Goal: Transaction & Acquisition: Download file/media

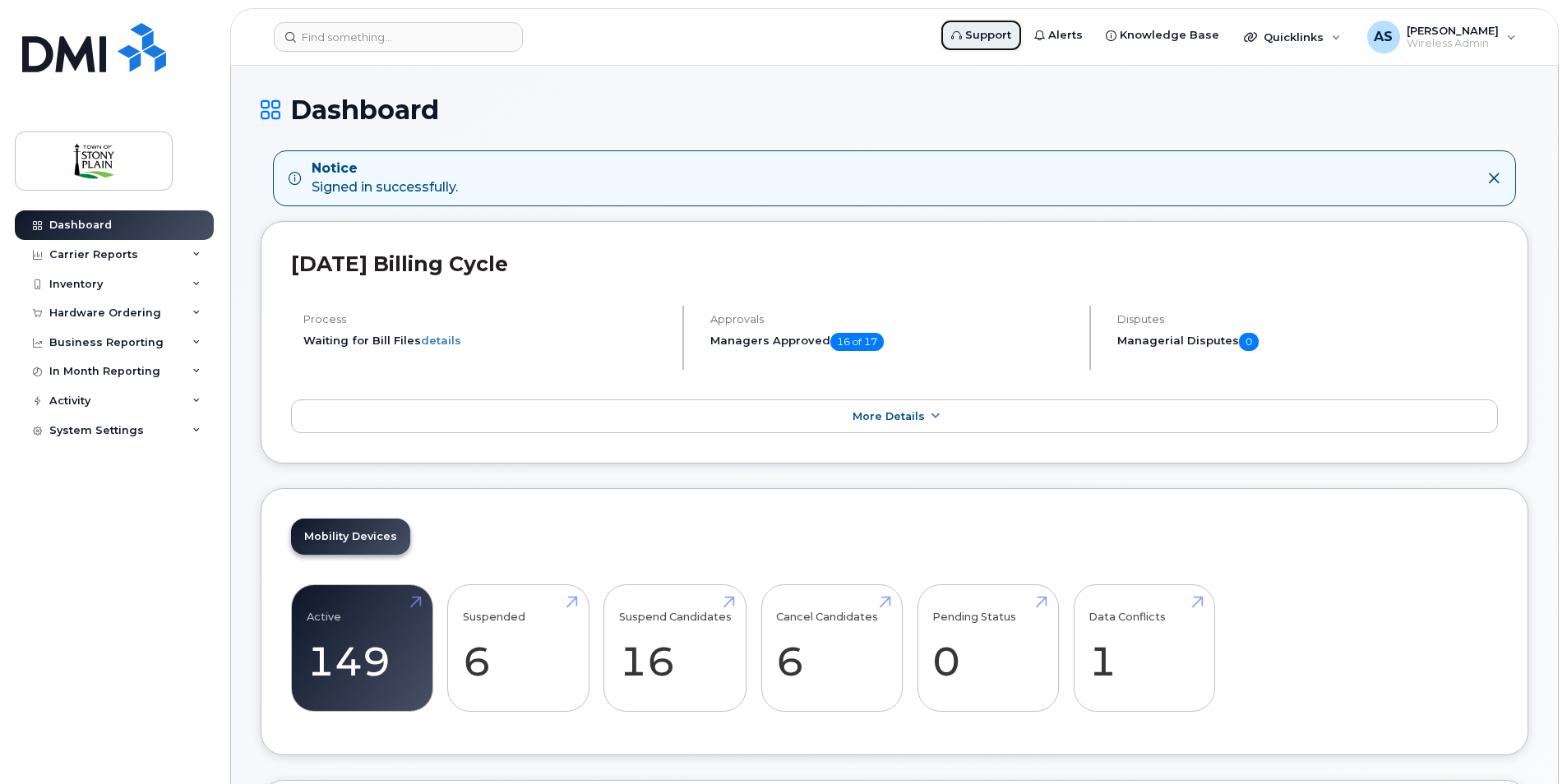
click at [862, 34] on span "Support" at bounding box center [988, 35] width 46 height 17
click at [122, 249] on div "Carrier Reports" at bounding box center [94, 255] width 89 height 13
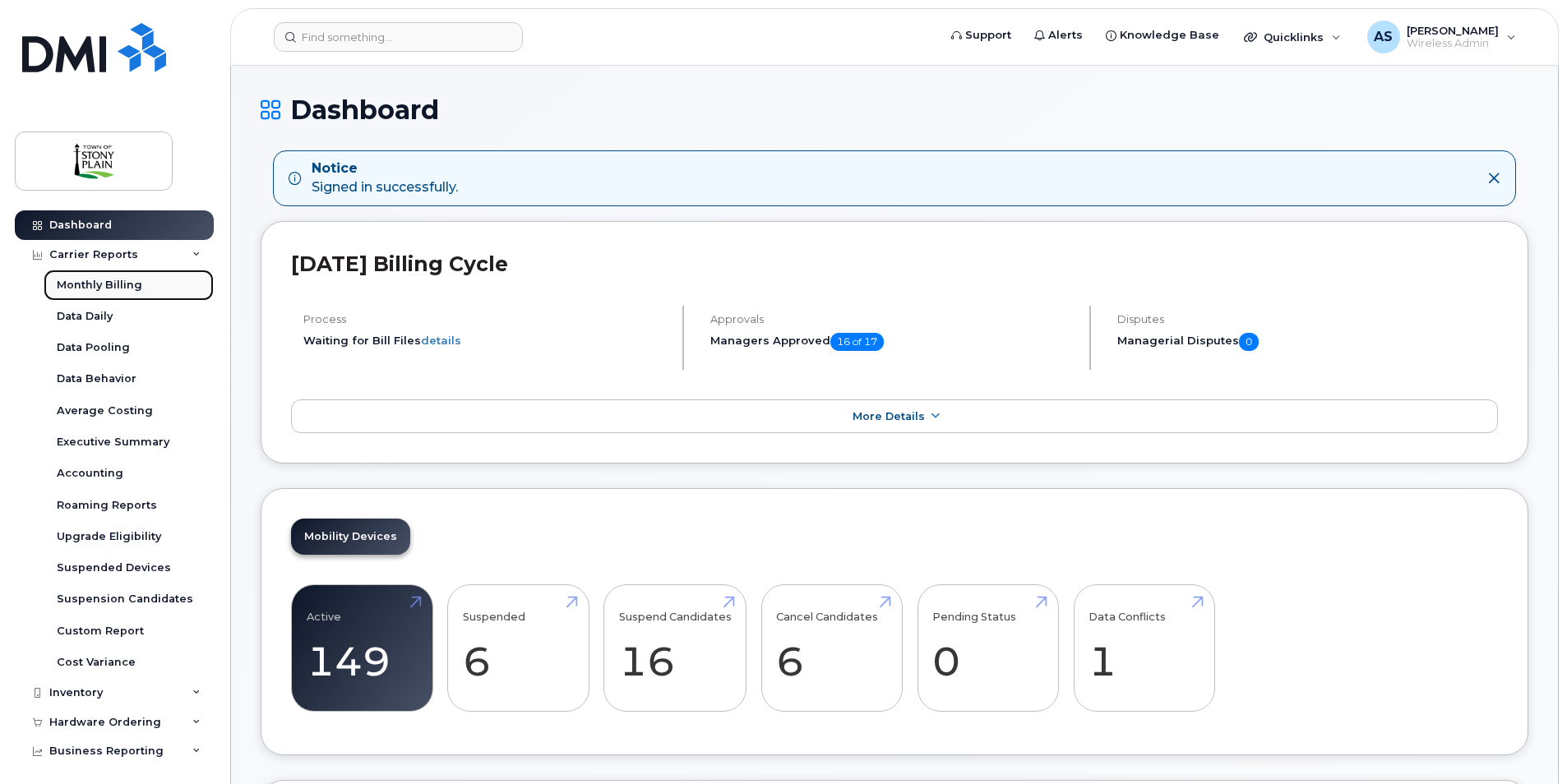
click at [113, 280] on div "Monthly Billing" at bounding box center [100, 285] width 86 height 15
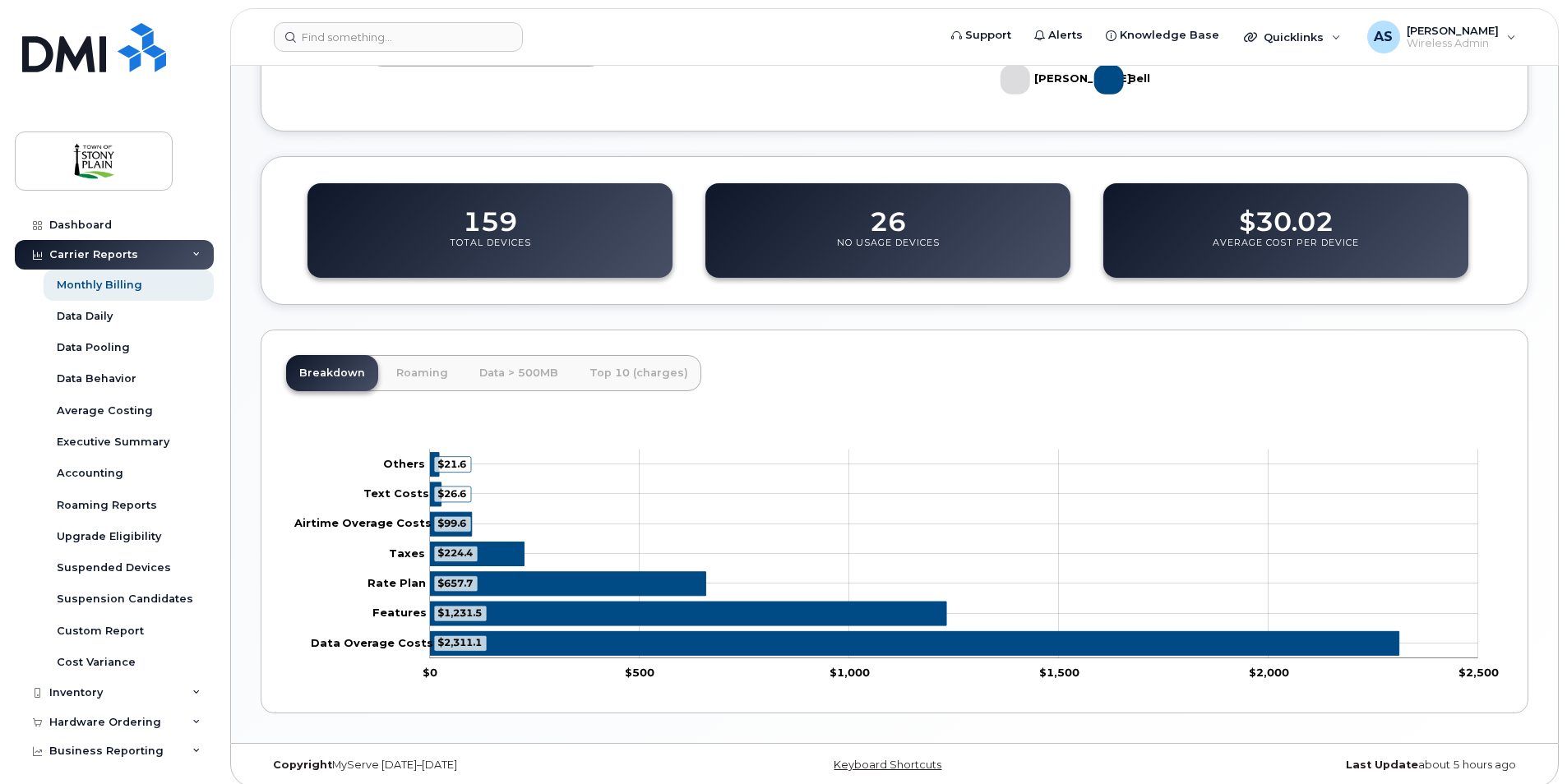
scroll to position [501, 0]
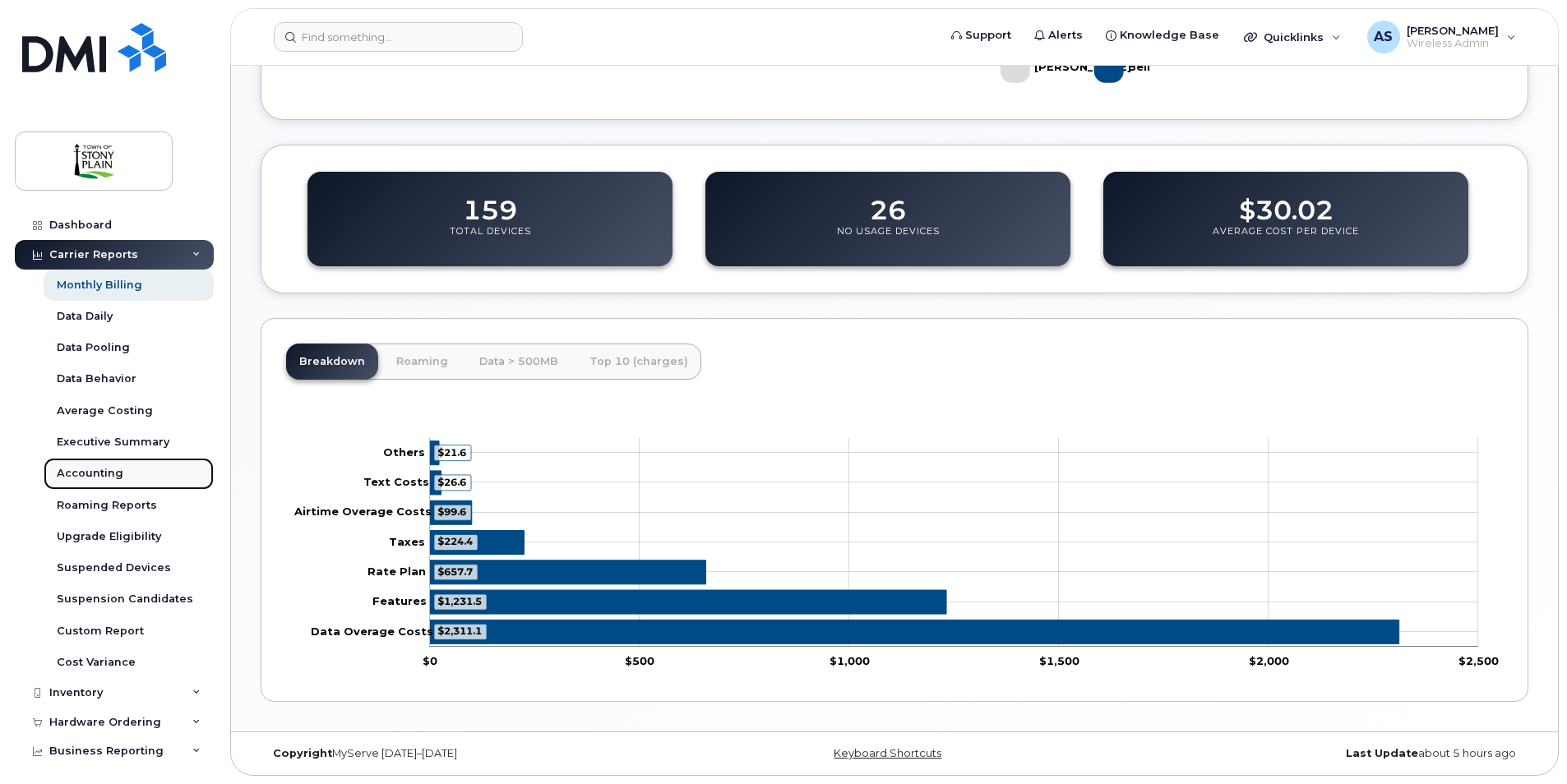
click at [118, 467] on div "Accounting" at bounding box center [90, 473] width 66 height 15
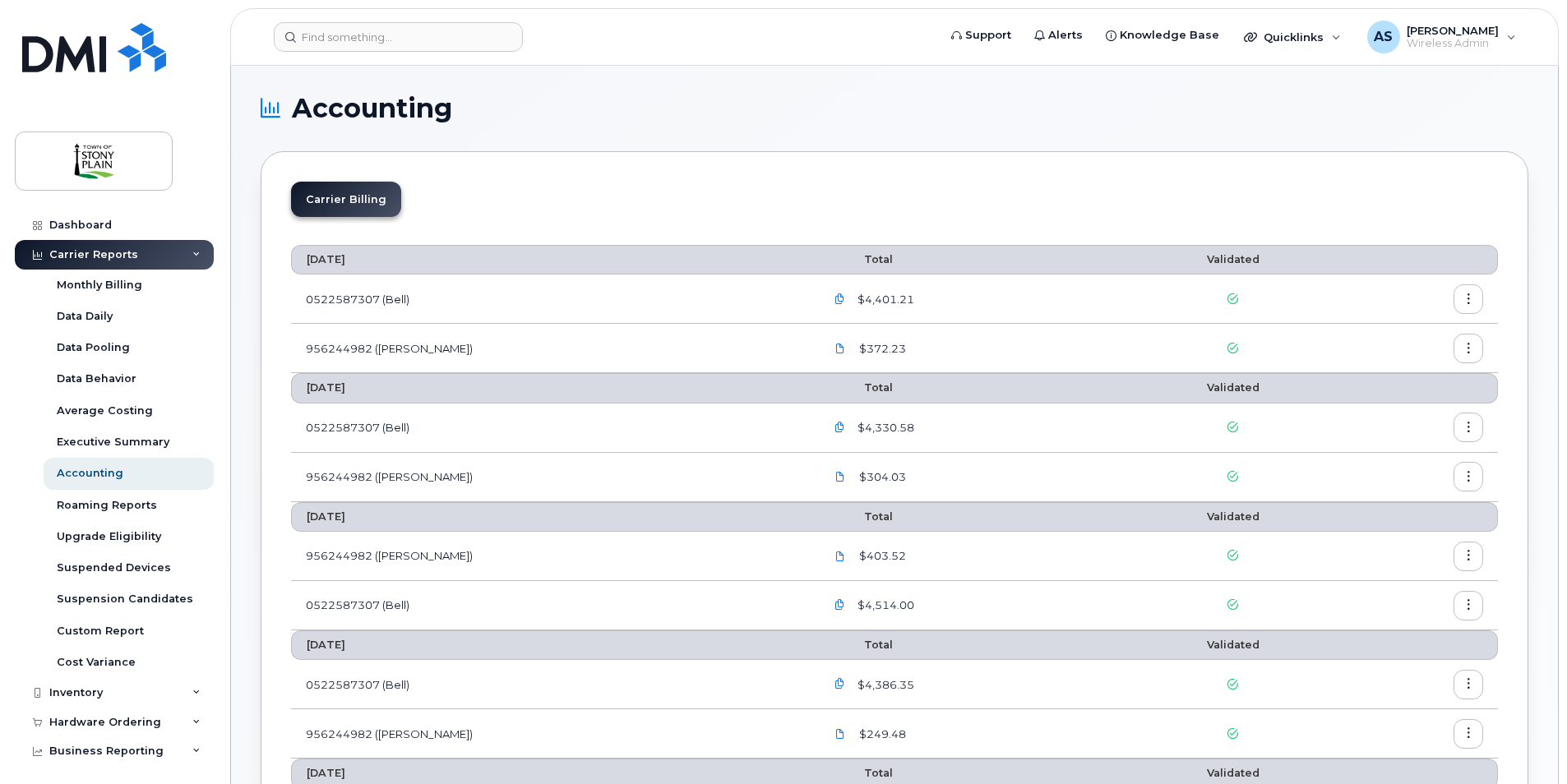
click at [1466, 296] on icon "button" at bounding box center [1469, 299] width 11 height 11
click at [1428, 358] on div "Download" at bounding box center [1409, 365] width 146 height 31
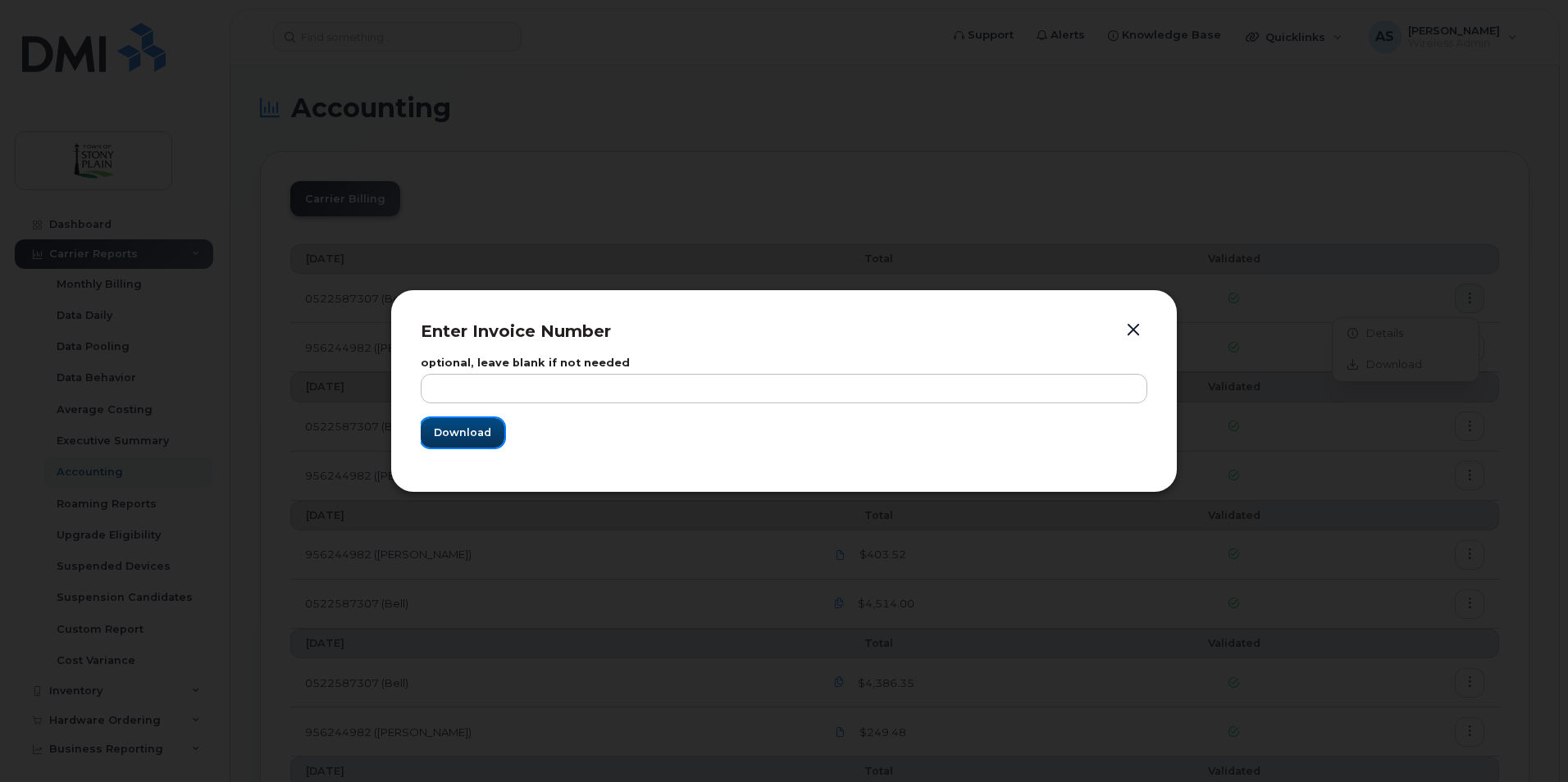
click at [477, 432] on span "Download" at bounding box center [462, 432] width 58 height 16
